Goal: Task Accomplishment & Management: Use online tool/utility

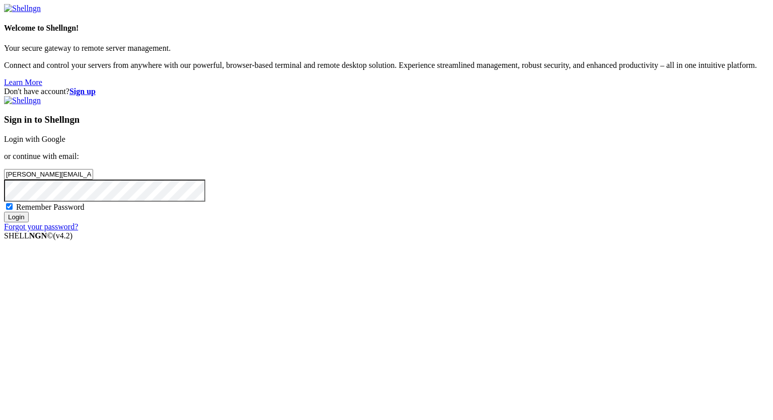
type input "[PERSON_NAME][EMAIL_ADDRESS][DOMAIN_NAME]"
click at [4, 212] on input "Login" at bounding box center [16, 217] width 25 height 11
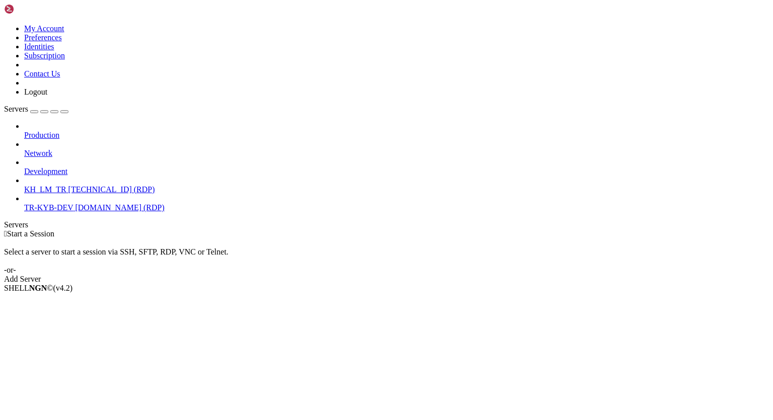
click at [66, 185] on span "KH_LM_TR" at bounding box center [45, 189] width 42 height 9
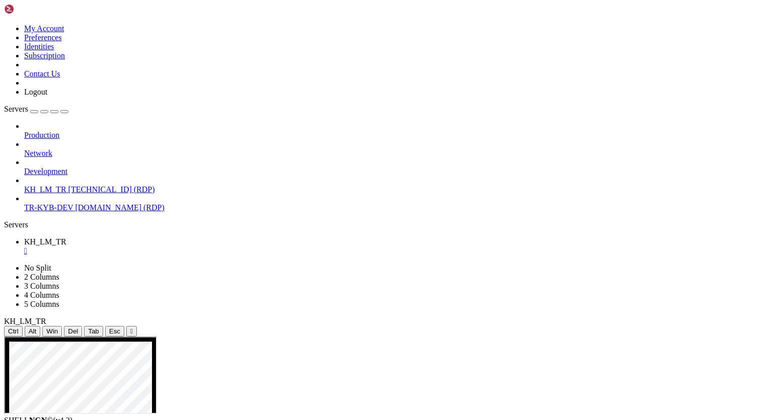
click at [64, 112] on icon "button" at bounding box center [64, 112] width 0 height 0
click at [388, 337] on div at bounding box center [386, 337] width 765 height 0
click at [9, 220] on div "Servers" at bounding box center [386, 224] width 765 height 9
click at [31, 203] on link "TR-KYB-DEV [DOMAIN_NAME] (RDP)" at bounding box center [396, 207] width 745 height 9
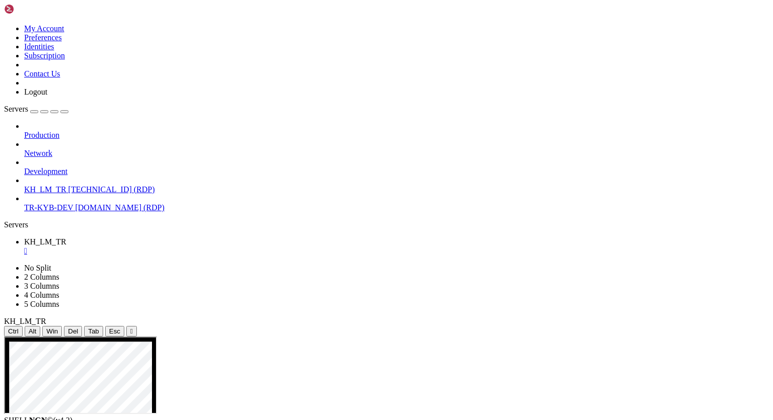
click at [31, 203] on link "TR-KYB-DEV [DOMAIN_NAME] (RDP)" at bounding box center [396, 207] width 745 height 9
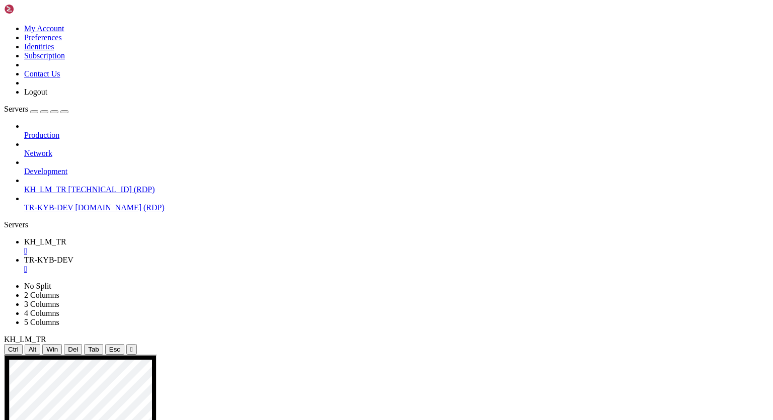
scroll to position [0, 0]
click at [66, 237] on span "KH_LM_TR" at bounding box center [45, 241] width 42 height 9
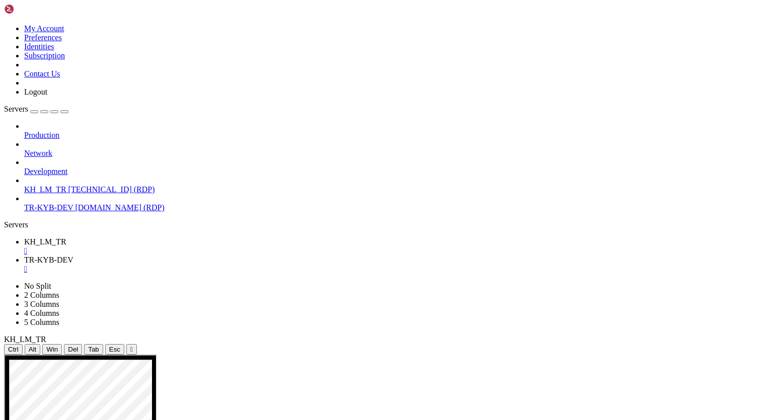
click at [73, 256] on span "TR-KYB-DEV" at bounding box center [48, 260] width 49 height 9
click at [267, 265] on div "" at bounding box center [396, 269] width 745 height 9
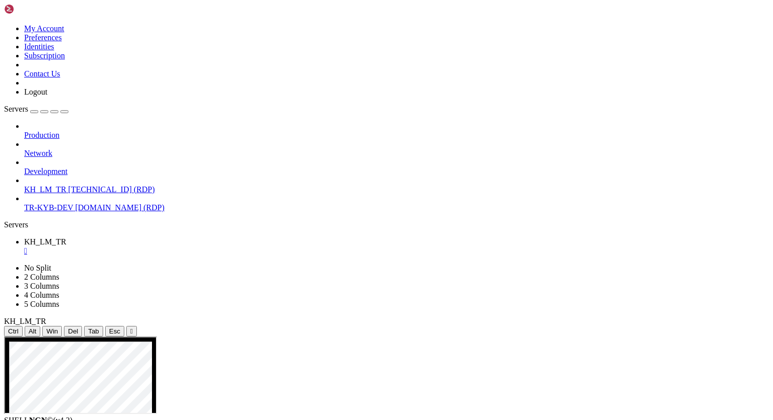
click at [188, 246] on div "" at bounding box center [396, 250] width 745 height 9
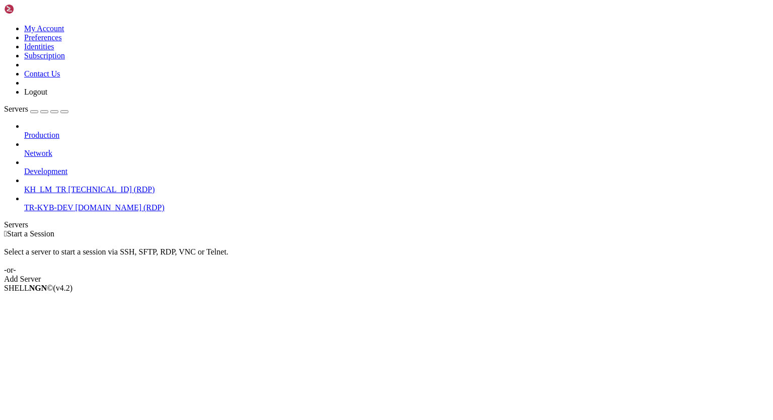
click at [64, 185] on span "KH_LM_TR" at bounding box center [45, 189] width 42 height 9
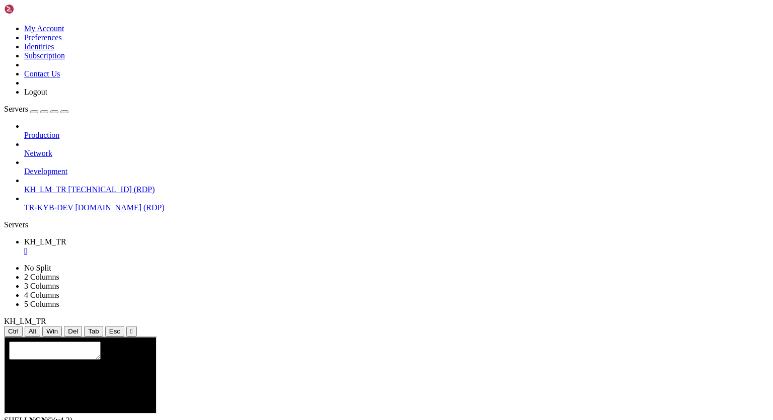
click at [133, 327] on div "" at bounding box center [131, 331] width 3 height 8
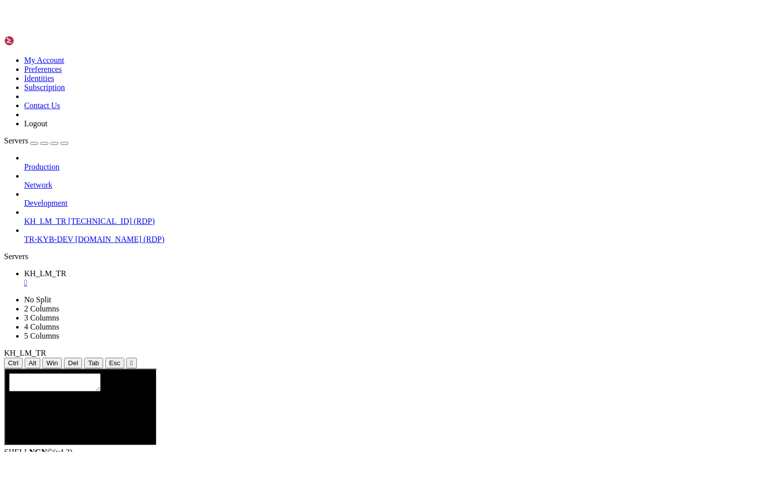
scroll to position [5, 0]
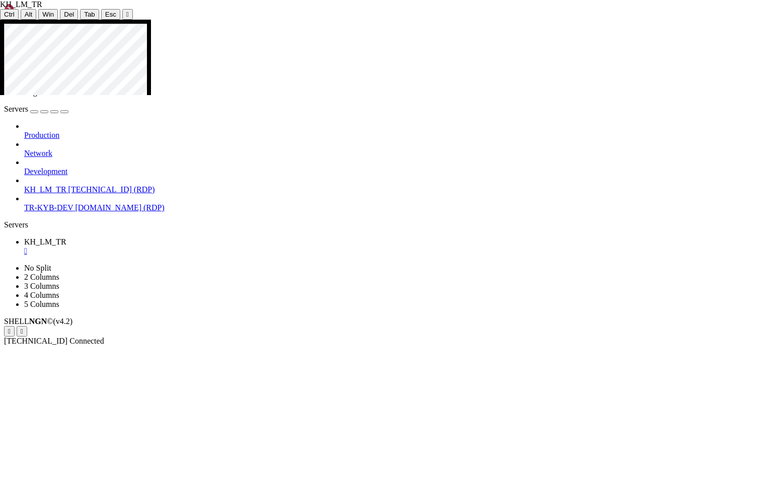
drag, startPoint x: 183, startPoint y: 215, endPoint x: 184, endPoint y: 198, distance: 17.7
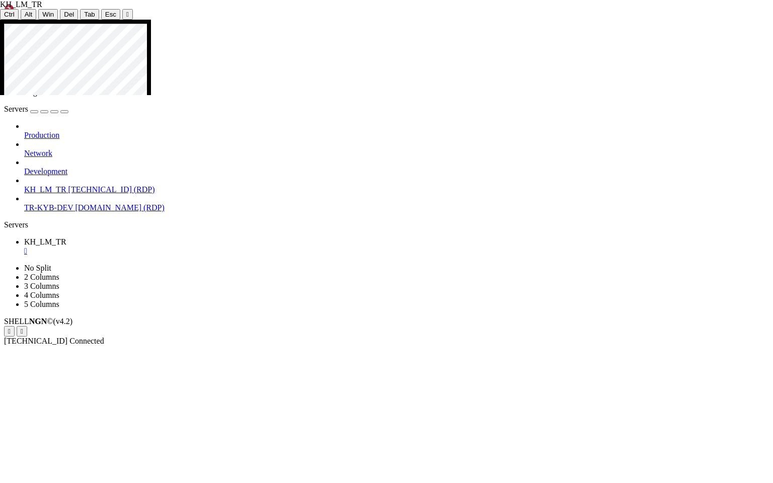
drag, startPoint x: 184, startPoint y: 198, endPoint x: 190, endPoint y: 92, distance: 105.8
drag, startPoint x: 182, startPoint y: 138, endPoint x: 186, endPoint y: 217, distance: 78.6
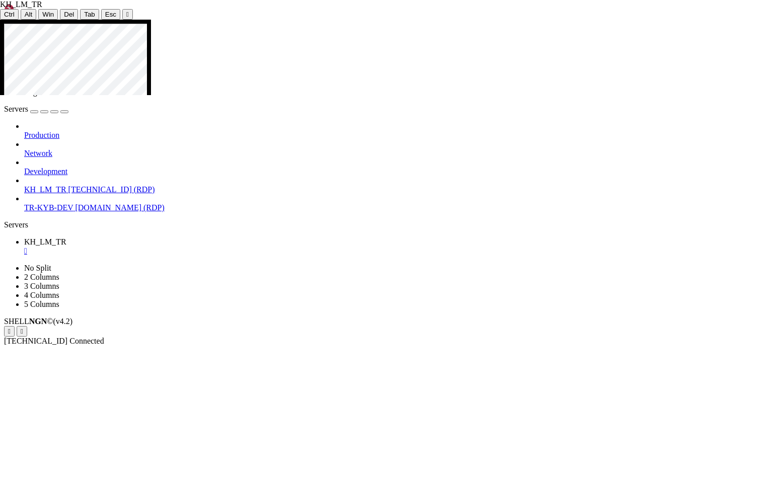
drag, startPoint x: 334, startPoint y: 464, endPoint x: 735, endPoint y: 454, distance: 401.1
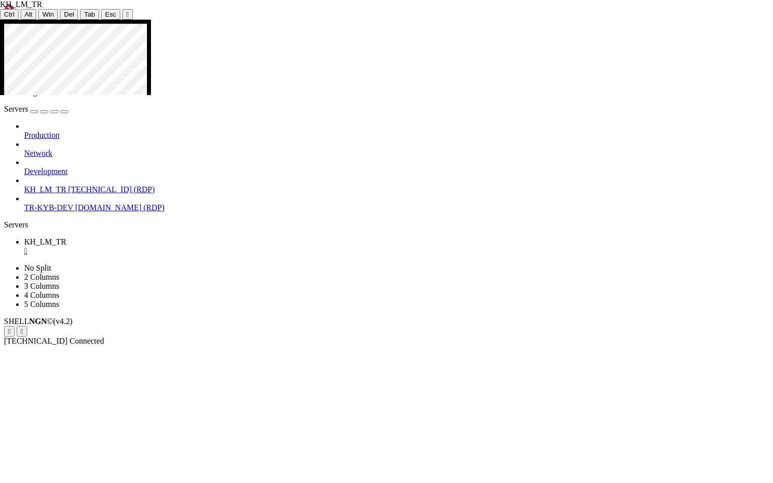
drag, startPoint x: 300, startPoint y: 462, endPoint x: 182, endPoint y: 450, distance: 119.3
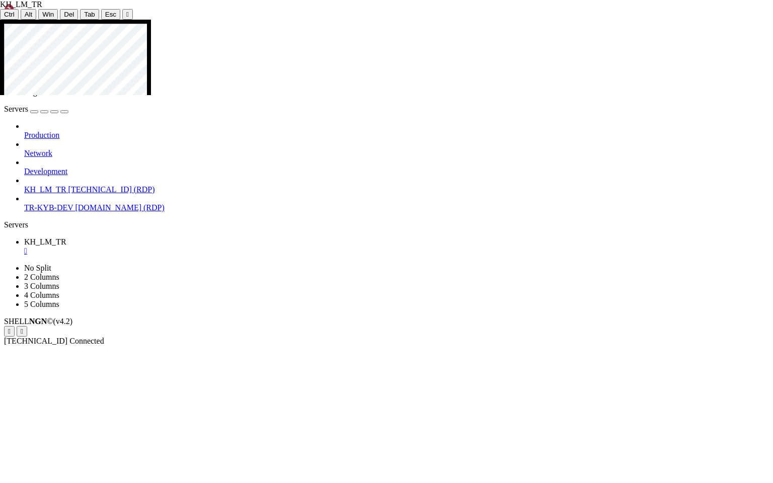
drag, startPoint x: 464, startPoint y: 461, endPoint x: 237, endPoint y: 450, distance: 227.7
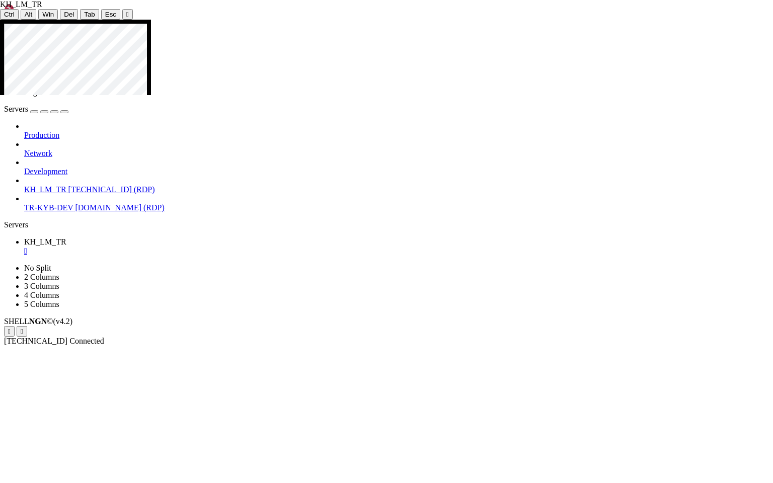
drag, startPoint x: 735, startPoint y: 303, endPoint x: 728, endPoint y: 499, distance: 196.3
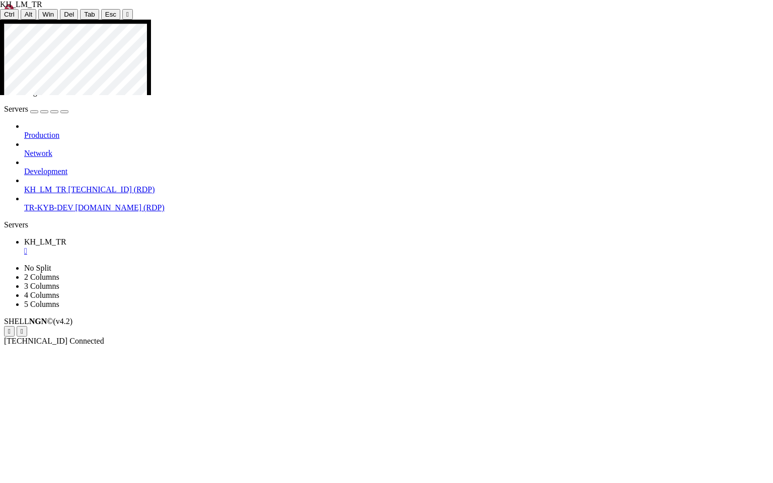
drag, startPoint x: 735, startPoint y: 304, endPoint x: 737, endPoint y: 478, distance: 174.1
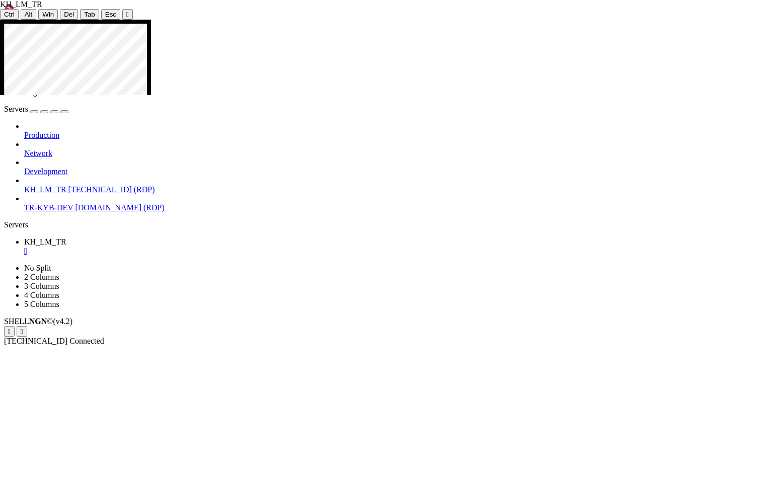
drag, startPoint x: 305, startPoint y: 157, endPoint x: 232, endPoint y: 115, distance: 83.9
drag, startPoint x: 436, startPoint y: 145, endPoint x: 214, endPoint y: 103, distance: 226.3
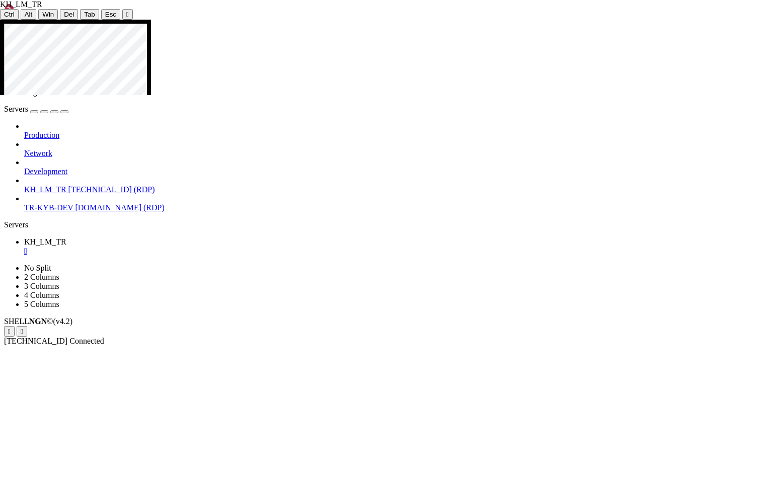
drag, startPoint x: 418, startPoint y: 194, endPoint x: 317, endPoint y: 175, distance: 102.8
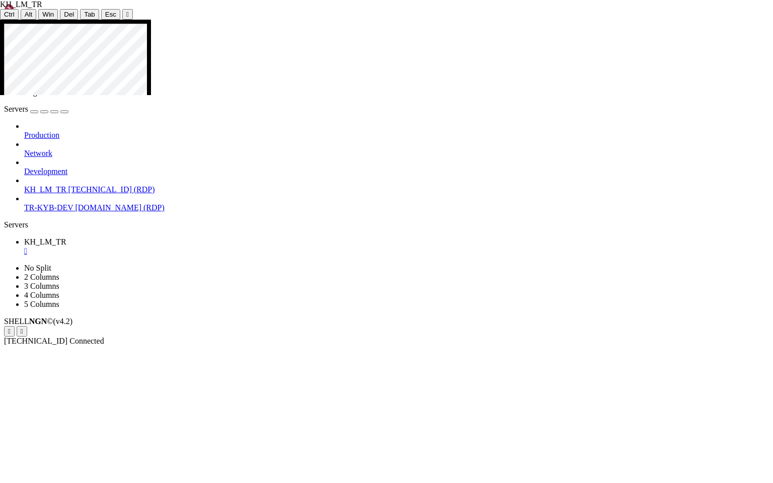
drag, startPoint x: 270, startPoint y: 176, endPoint x: 257, endPoint y: 176, distance: 13.1
drag, startPoint x: 267, startPoint y: 189, endPoint x: 253, endPoint y: 188, distance: 14.2
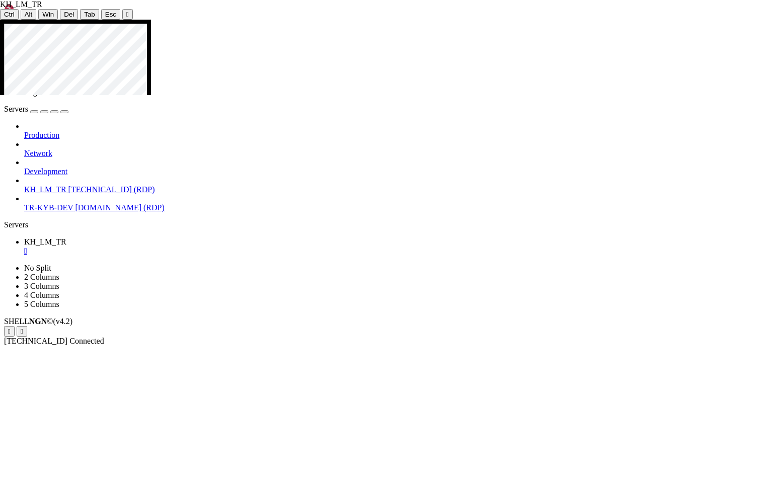
drag, startPoint x: 268, startPoint y: 197, endPoint x: 378, endPoint y: 166, distance: 114.5
drag, startPoint x: 268, startPoint y: 197, endPoint x: 255, endPoint y: 196, distance: 13.2
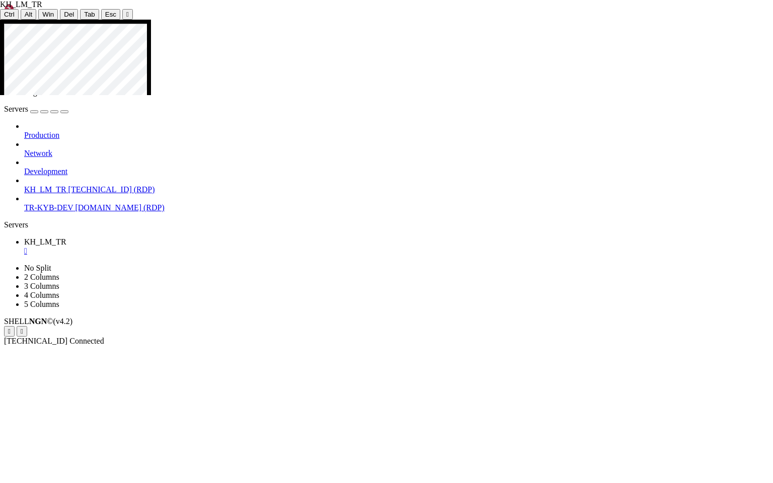
drag, startPoint x: 391, startPoint y: 359, endPoint x: 218, endPoint y: 351, distance: 173.2
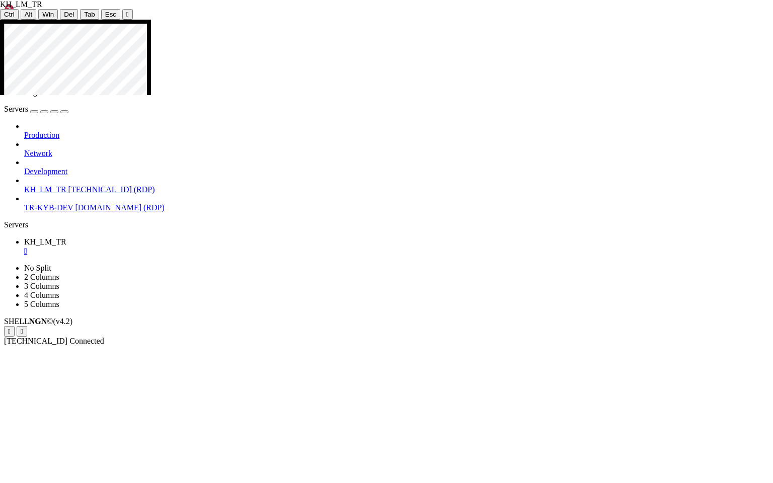
drag, startPoint x: 446, startPoint y: 357, endPoint x: 578, endPoint y: 359, distance: 131.8
drag, startPoint x: 446, startPoint y: 143, endPoint x: 456, endPoint y: 131, distance: 15.7
drag, startPoint x: 459, startPoint y: 156, endPoint x: 459, endPoint y: 149, distance: 7.1
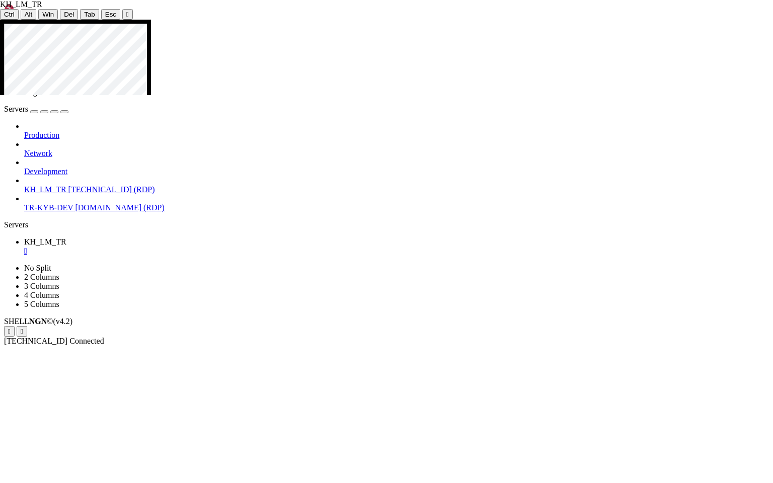
drag, startPoint x: 460, startPoint y: 166, endPoint x: 458, endPoint y: 149, distance: 16.7
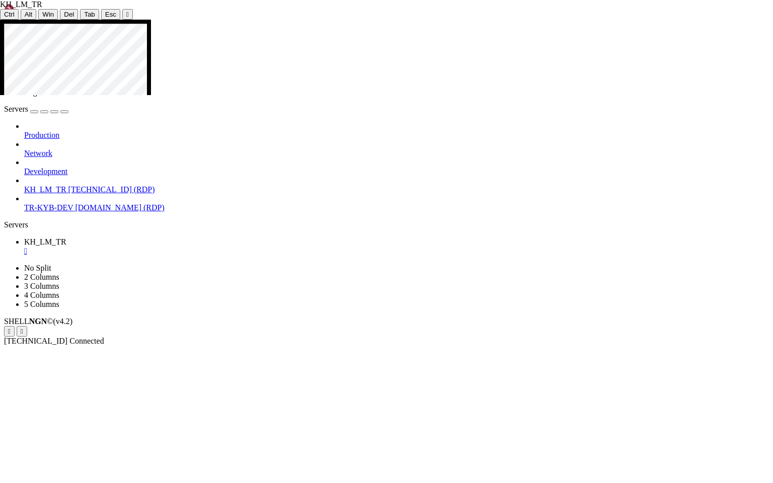
drag, startPoint x: 513, startPoint y: 361, endPoint x: 683, endPoint y: 359, distance: 170.0
drag, startPoint x: 452, startPoint y: 158, endPoint x: 452, endPoint y: 149, distance: 9.1
